Goal: Task Accomplishment & Management: Complete application form

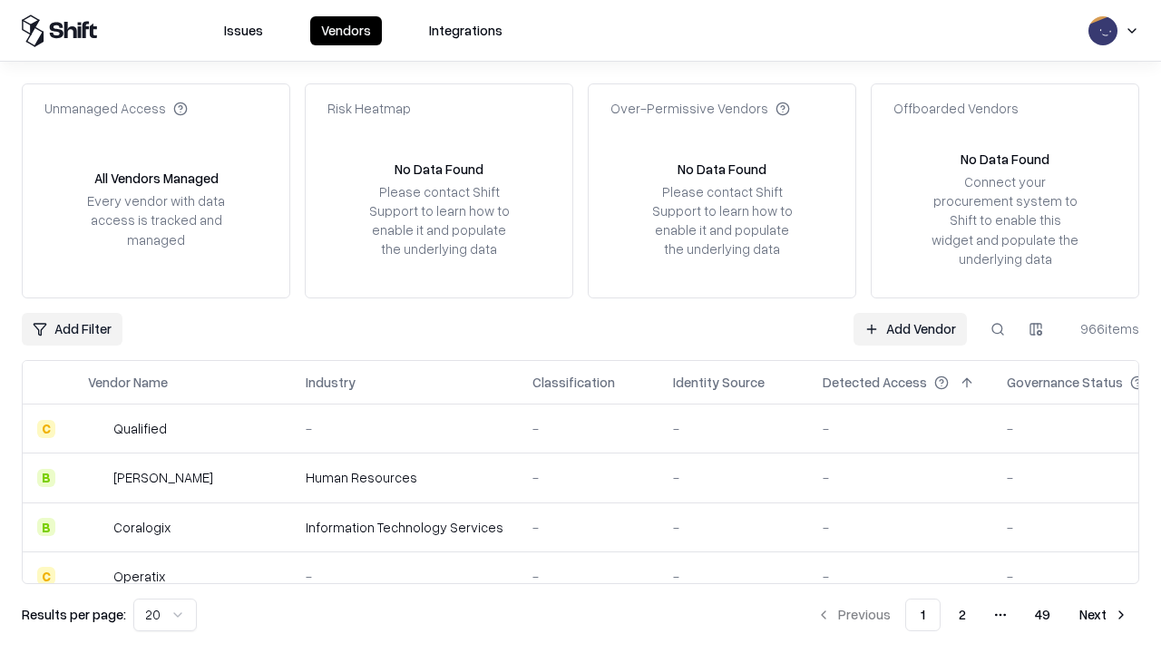
click at [910, 328] on link "Add Vendor" at bounding box center [910, 329] width 113 height 33
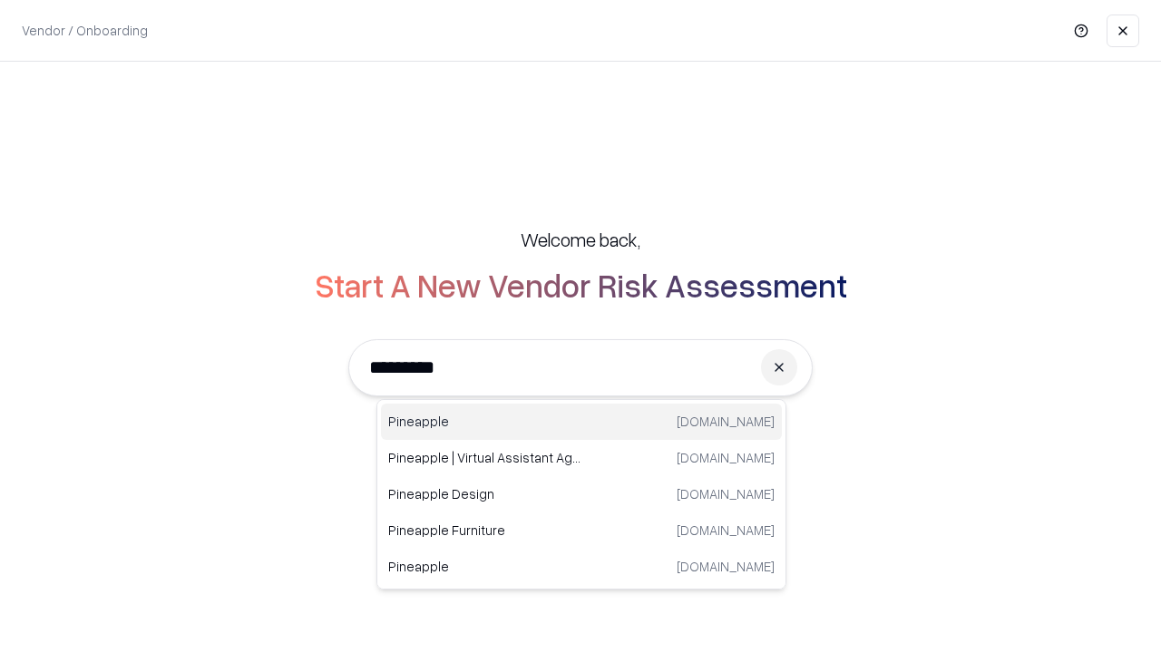
click at [582, 422] on div "Pineapple [DOMAIN_NAME]" at bounding box center [581, 422] width 401 height 36
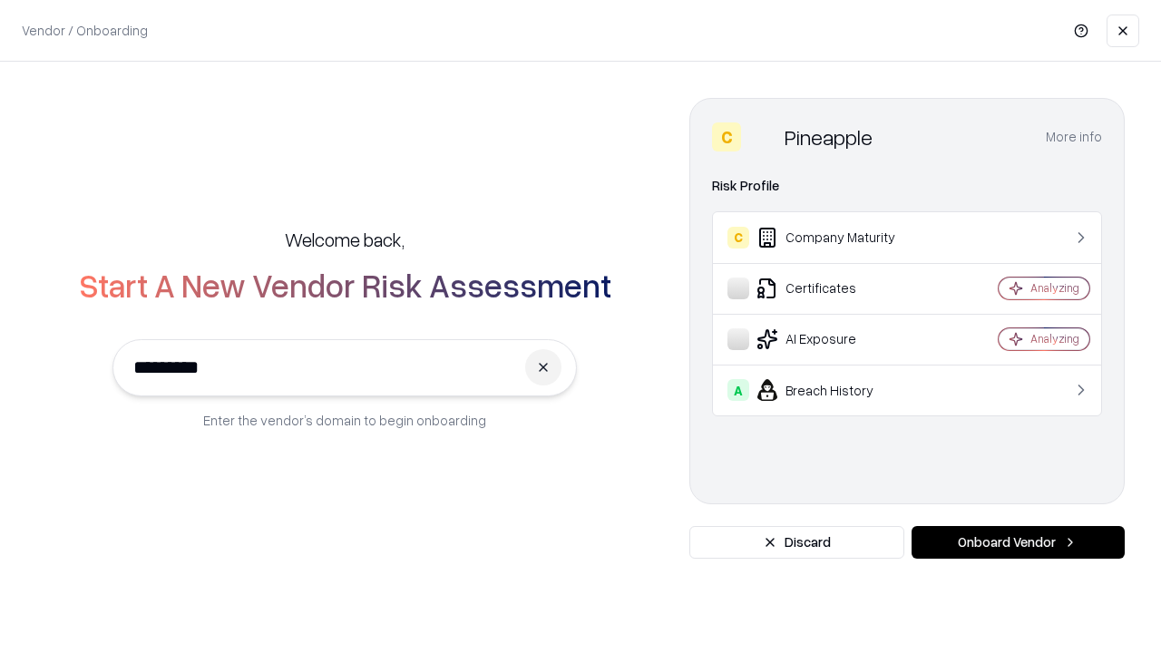
type input "*********"
click at [1018, 543] on button "Onboard Vendor" at bounding box center [1018, 542] width 213 height 33
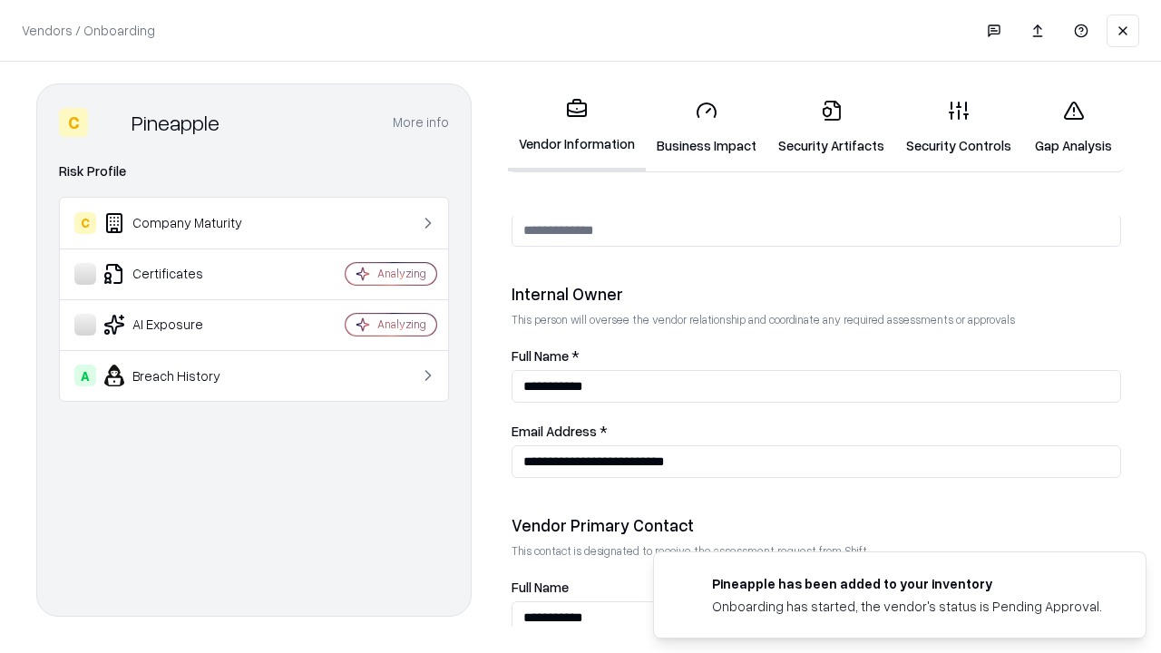
scroll to position [940, 0]
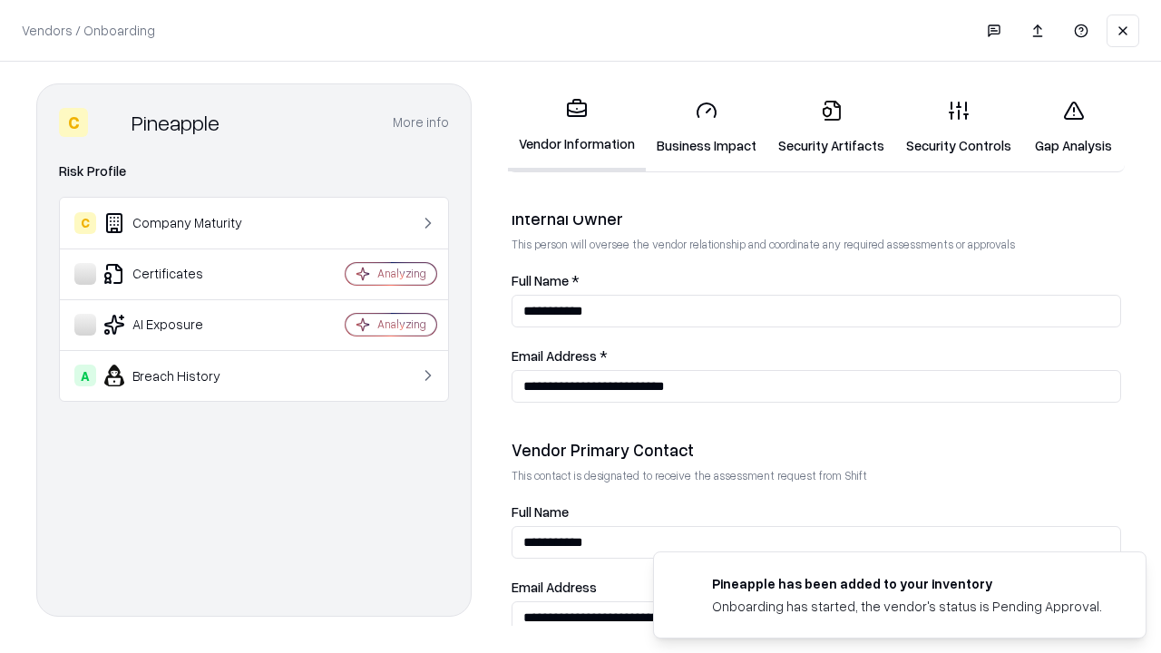
click at [831, 127] on link "Security Artifacts" at bounding box center [832, 127] width 128 height 84
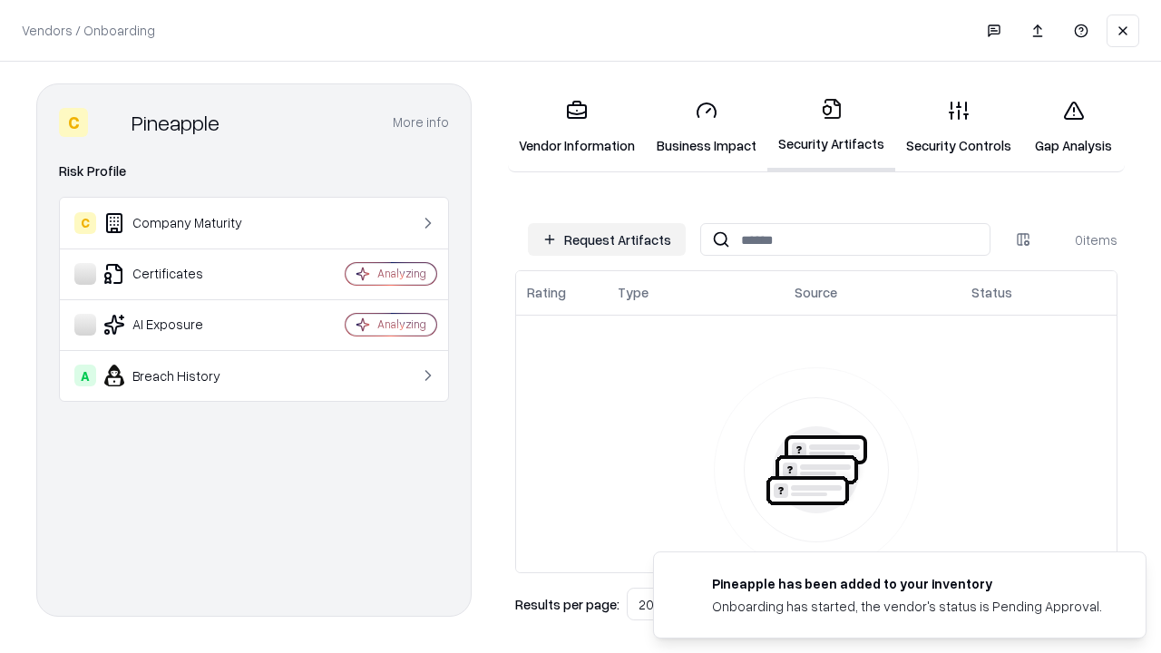
click at [607, 240] on button "Request Artifacts" at bounding box center [607, 239] width 158 height 33
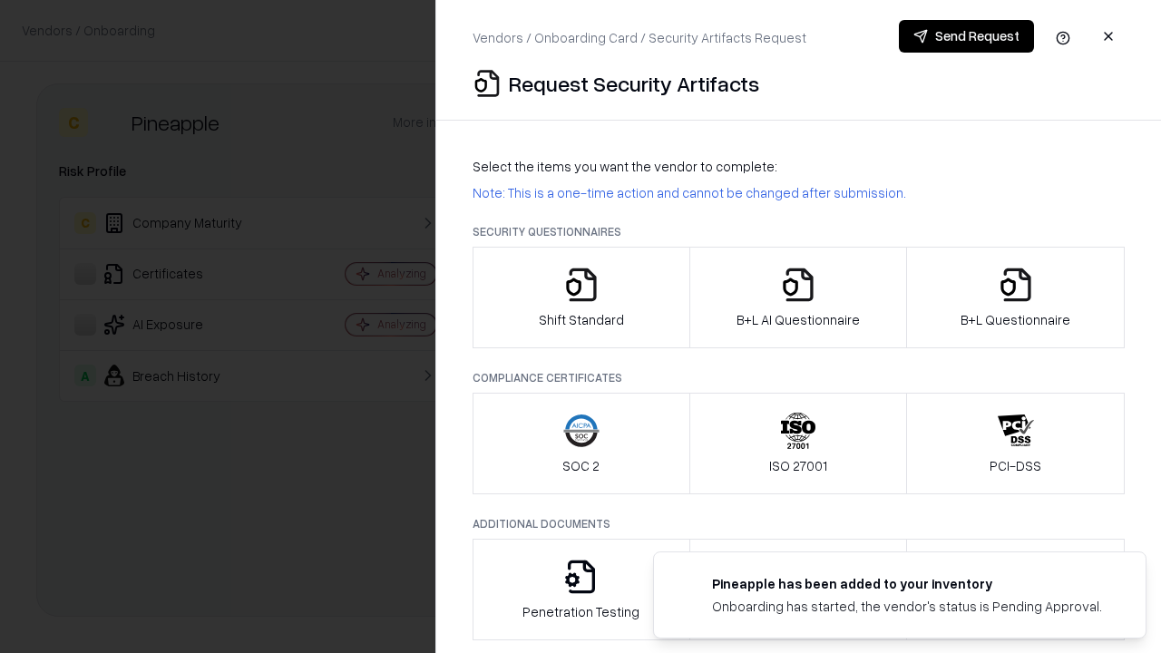
click at [1015, 298] on icon "button" at bounding box center [1016, 285] width 36 height 36
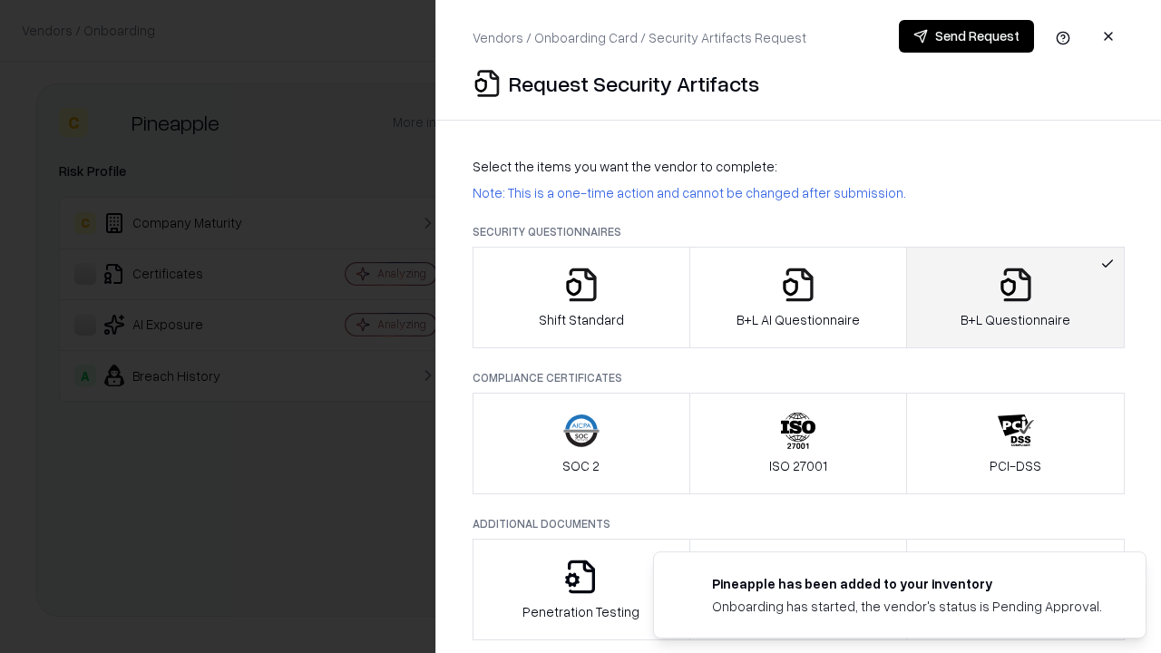
click at [798, 298] on icon "button" at bounding box center [798, 285] width 36 height 36
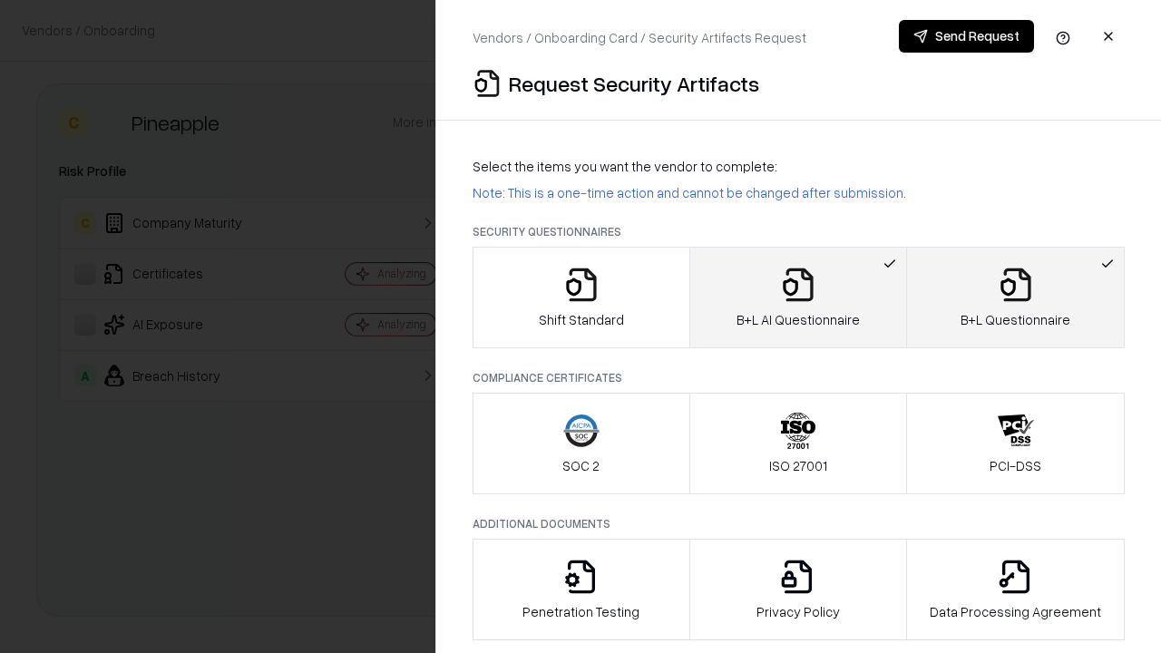
click at [966, 36] on button "Send Request" at bounding box center [966, 36] width 135 height 33
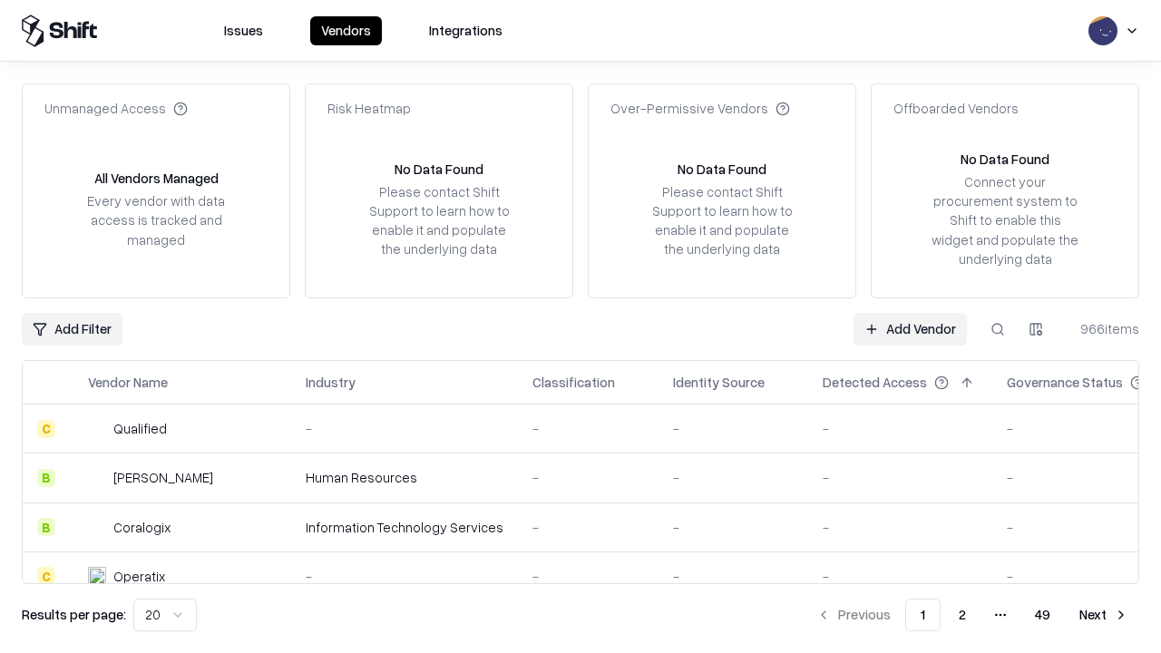
click at [998, 328] on button at bounding box center [998, 329] width 33 height 33
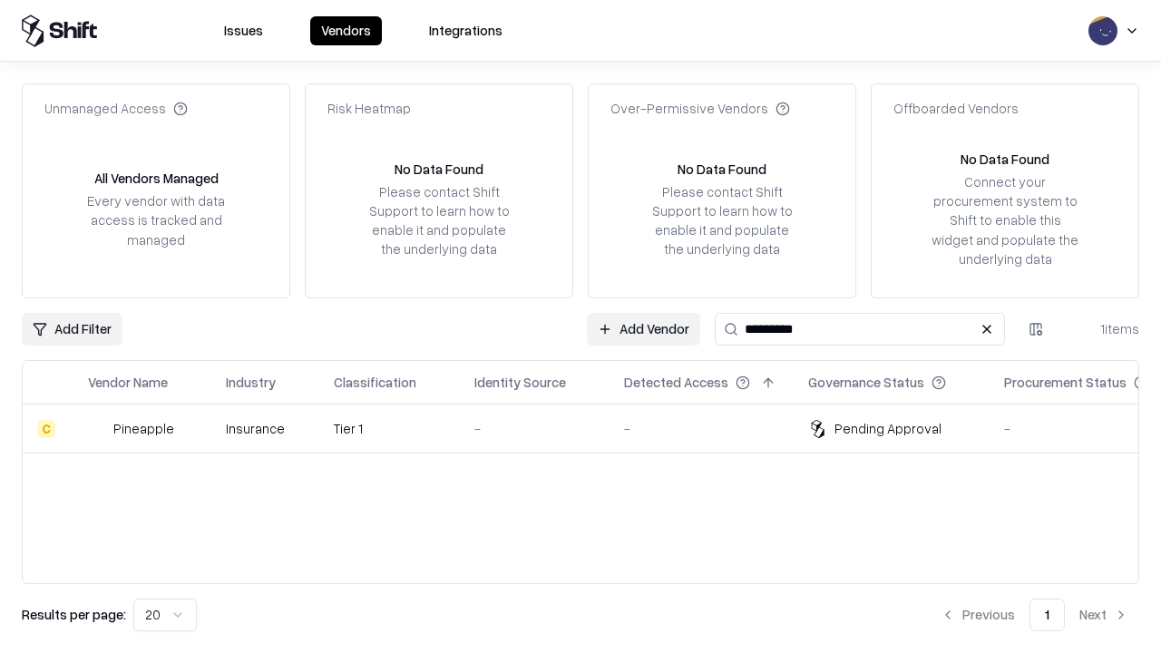
type input "*********"
click at [592, 428] on div "-" at bounding box center [535, 428] width 121 height 19
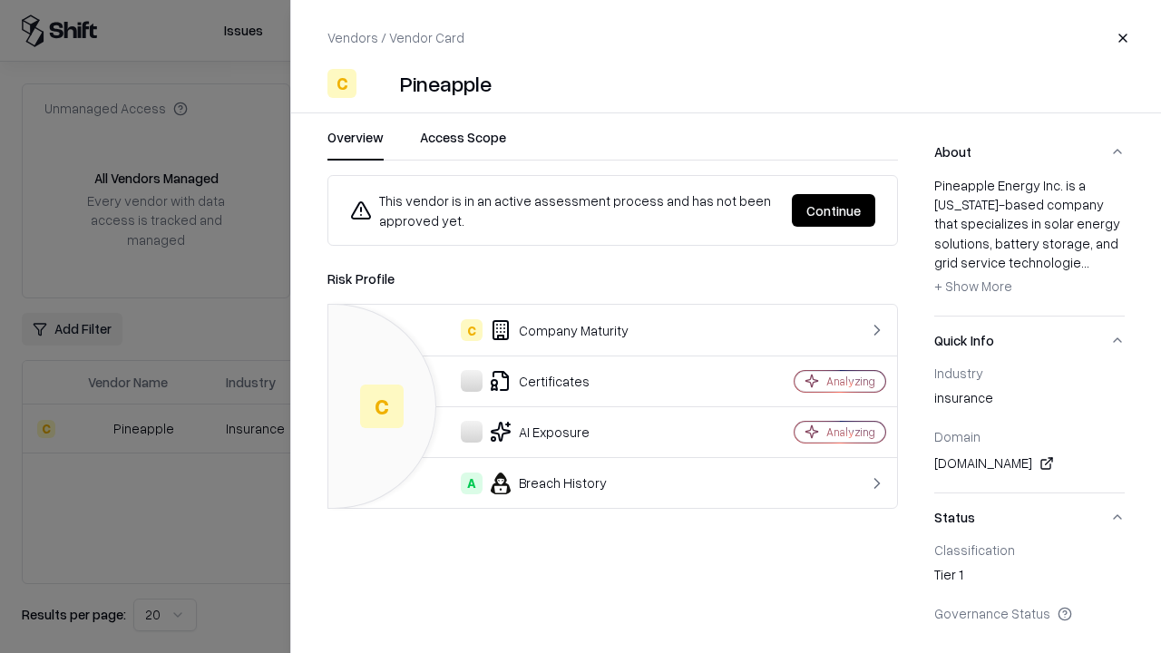
click at [834, 211] on button "Continue" at bounding box center [833, 210] width 83 height 33
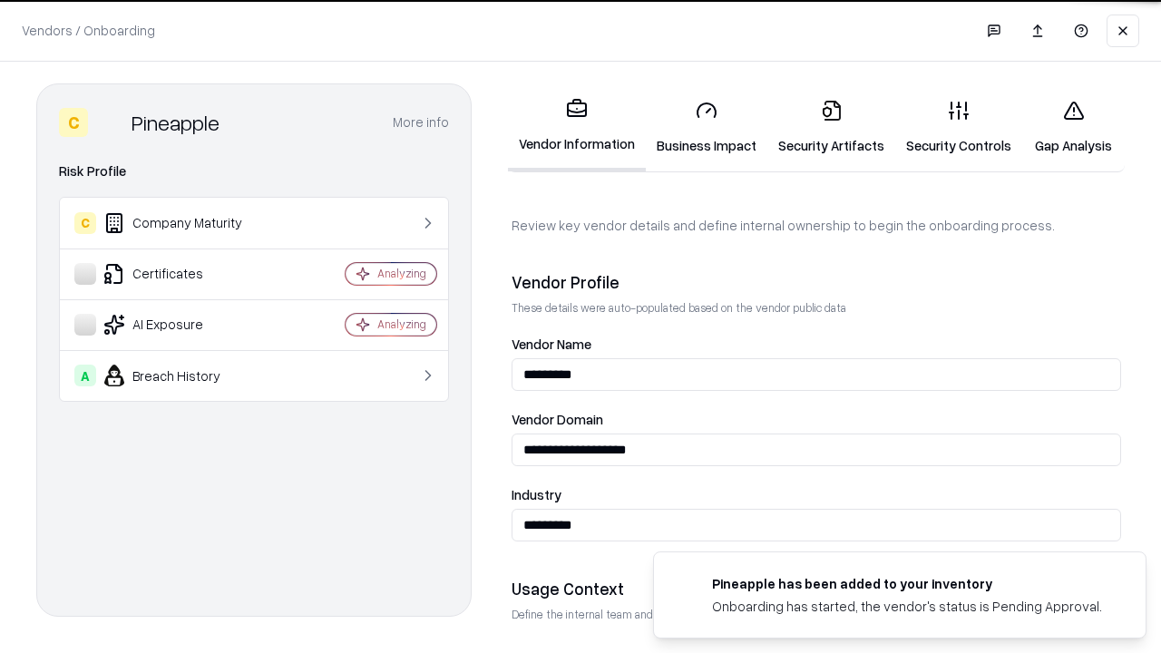
click at [831, 127] on link "Security Artifacts" at bounding box center [832, 127] width 128 height 84
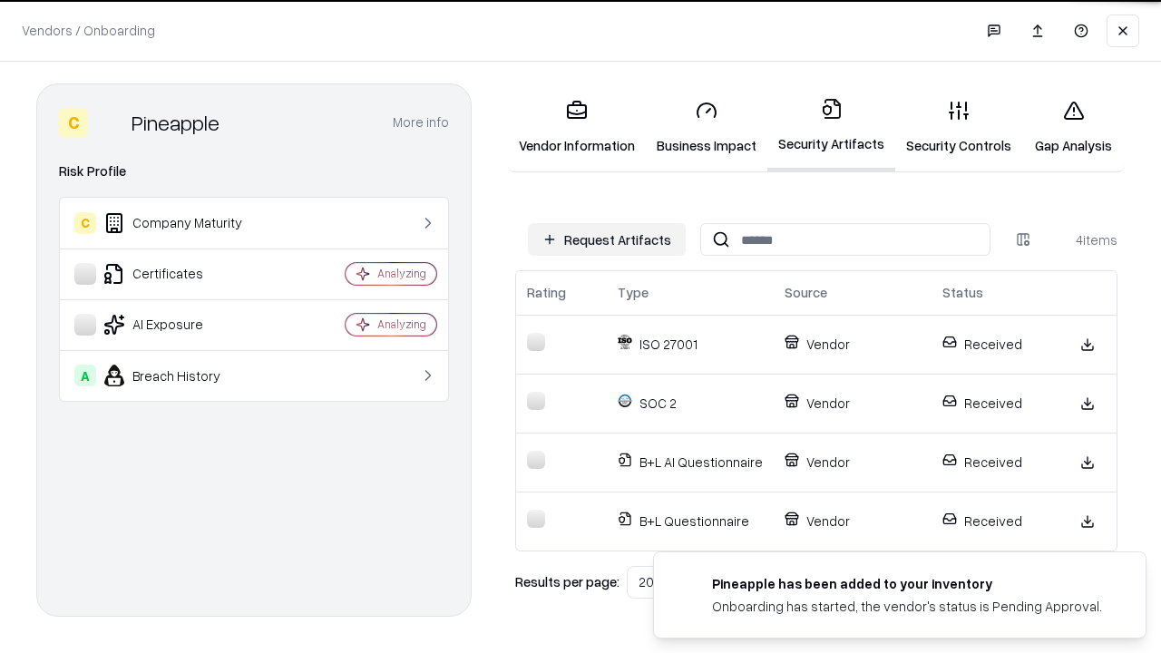
click at [1073, 127] on link "Gap Analysis" at bounding box center [1074, 127] width 103 height 84
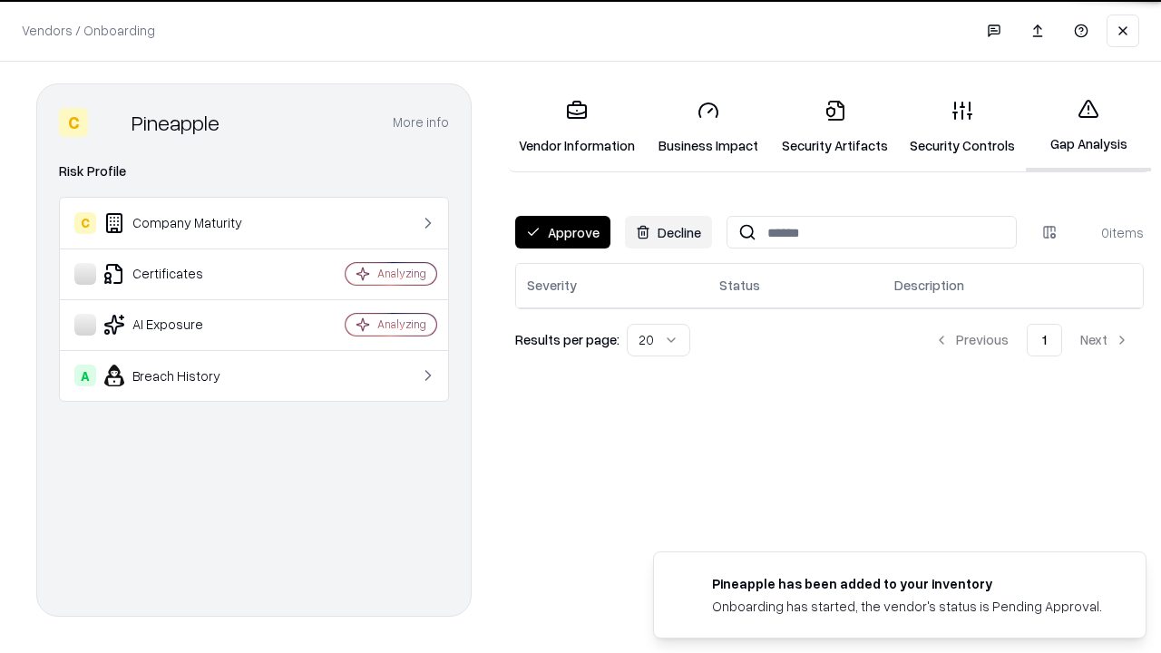
click at [563, 232] on button "Approve" at bounding box center [562, 232] width 95 height 33
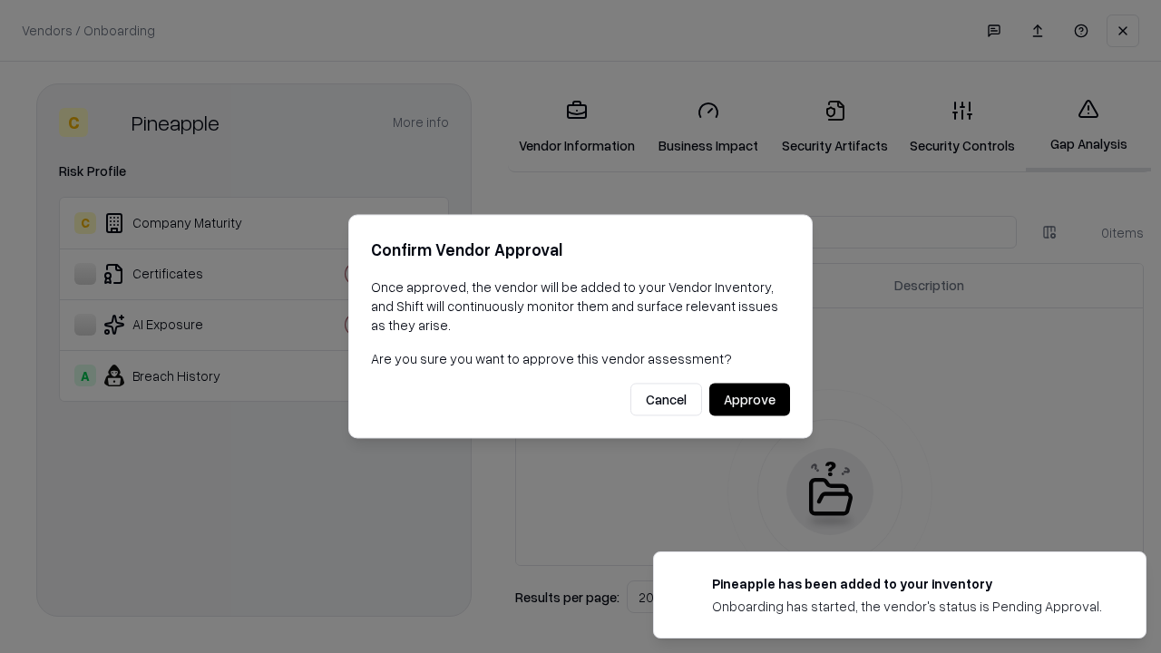
click at [750, 399] on button "Approve" at bounding box center [750, 400] width 81 height 33
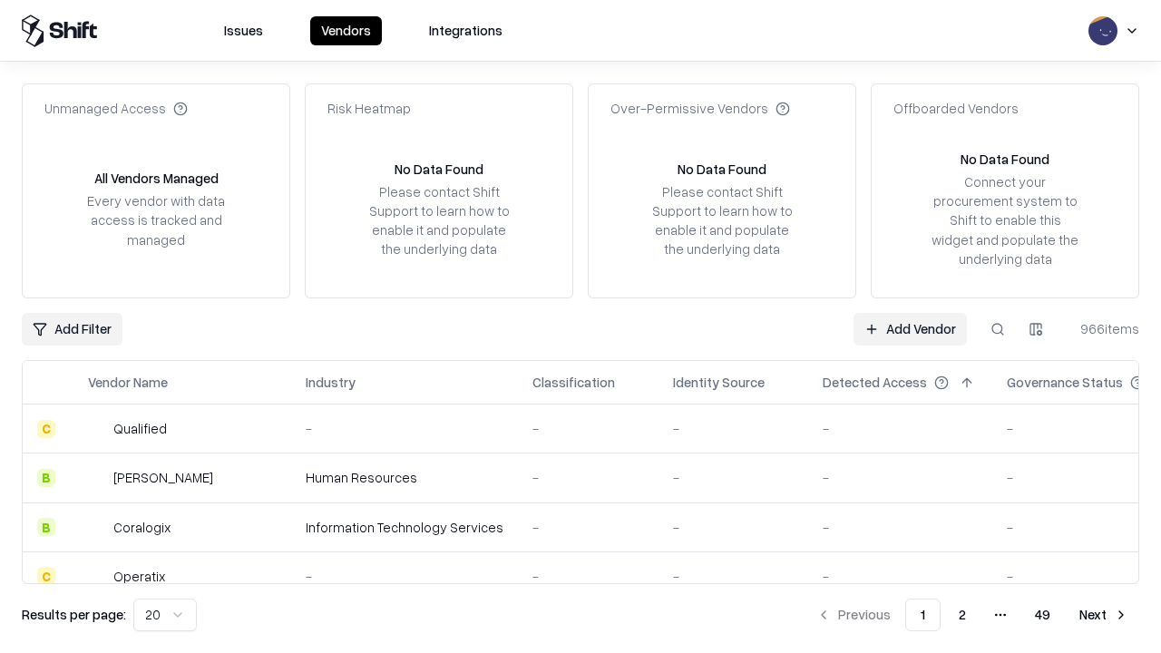
type input "*********"
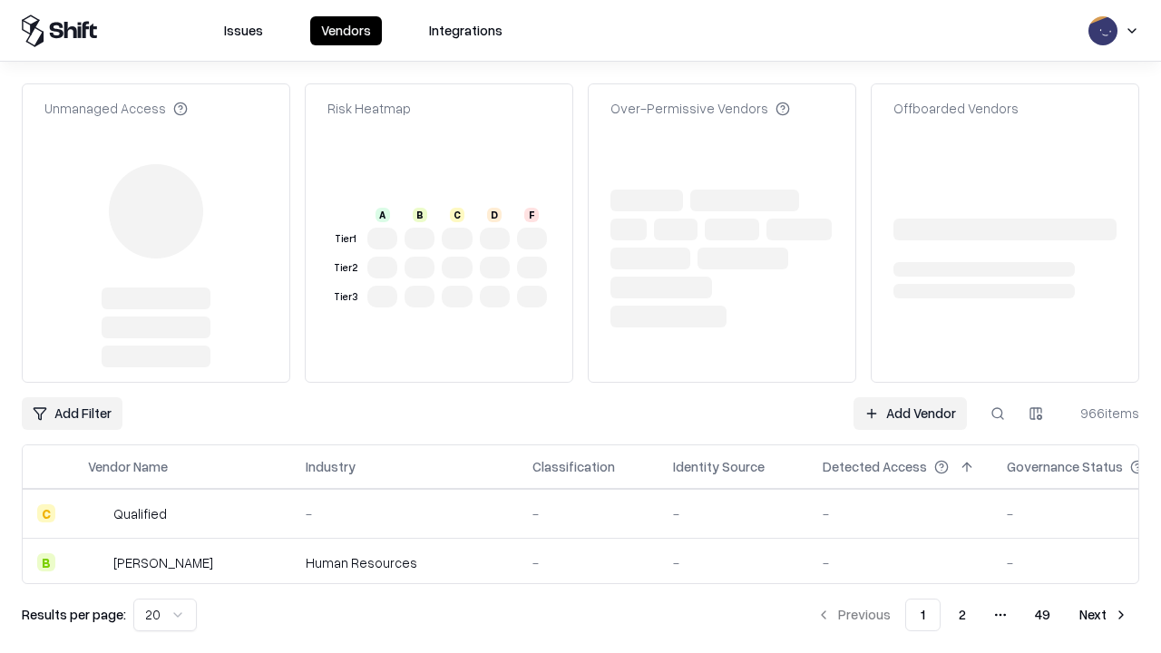
click at [910, 397] on link "Add Vendor" at bounding box center [910, 413] width 113 height 33
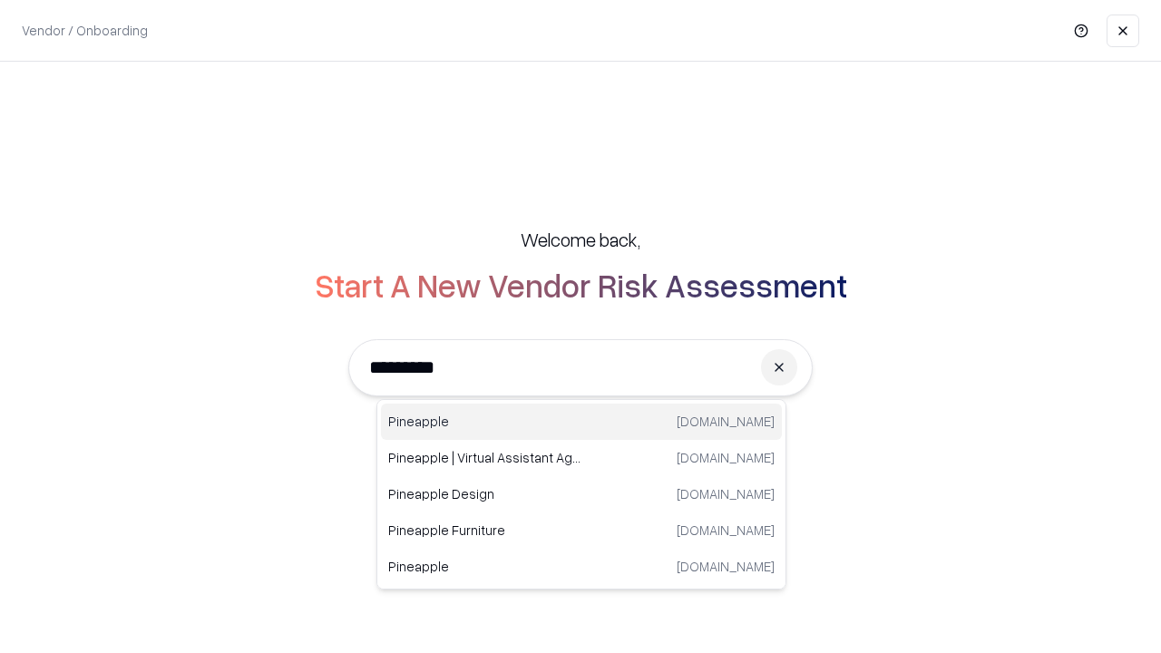
click at [582, 422] on div "Pineapple [DOMAIN_NAME]" at bounding box center [581, 422] width 401 height 36
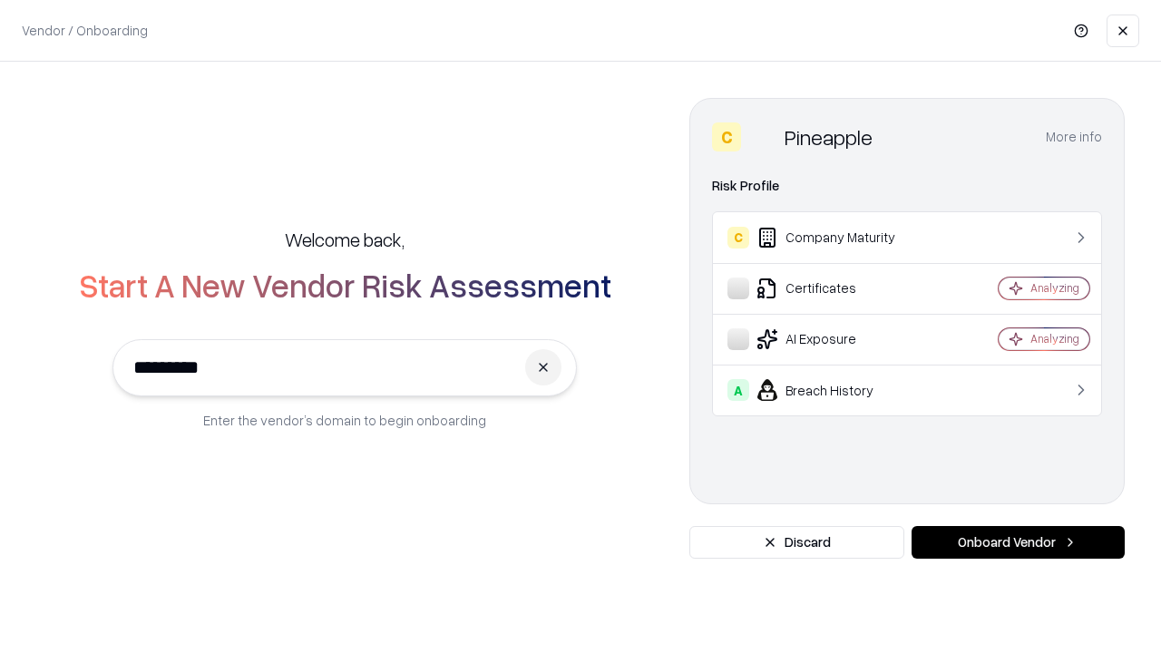
type input "*********"
click at [1018, 543] on button "Onboard Vendor" at bounding box center [1018, 542] width 213 height 33
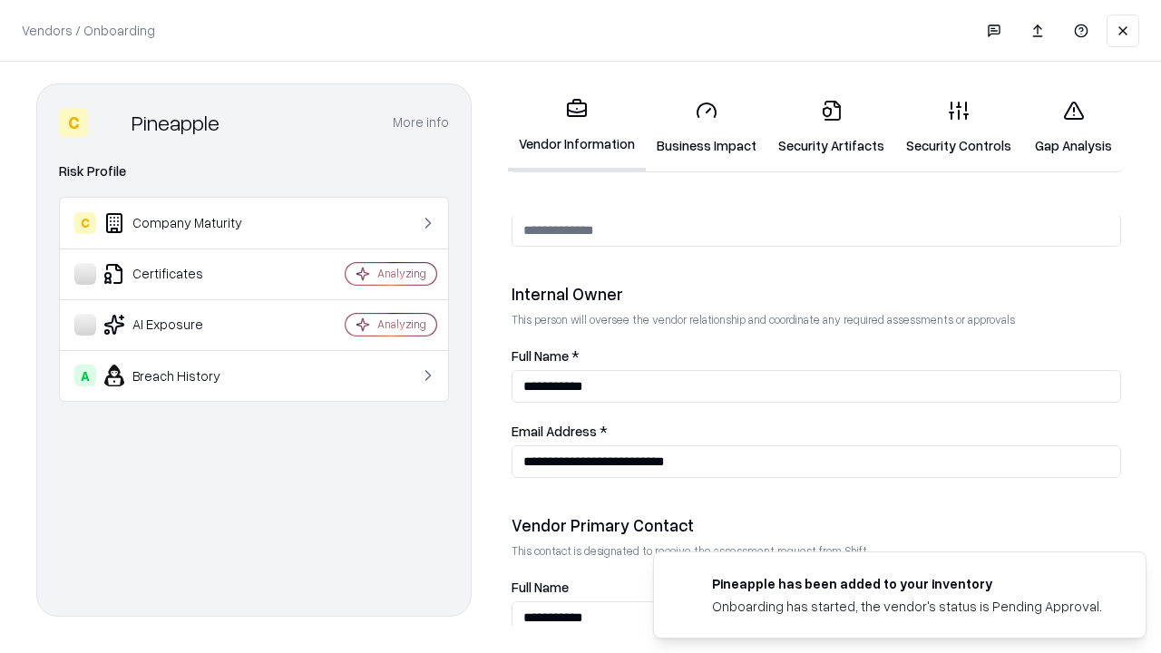
scroll to position [940, 0]
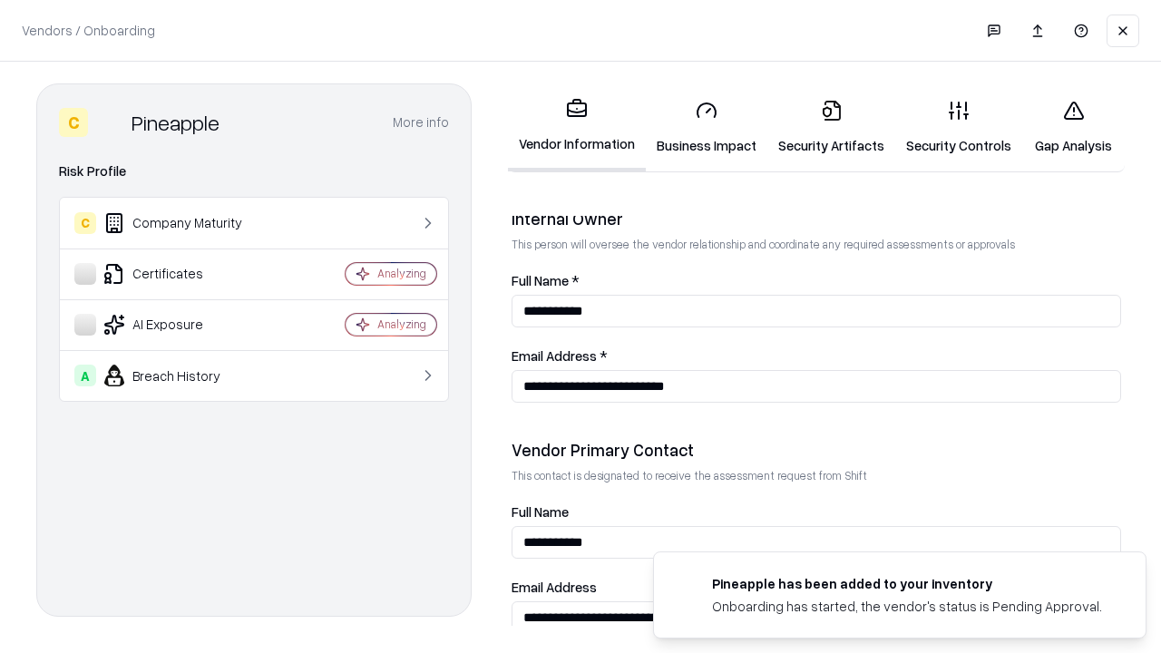
click at [1073, 127] on link "Gap Analysis" at bounding box center [1074, 127] width 103 height 84
